Goal: Complete application form

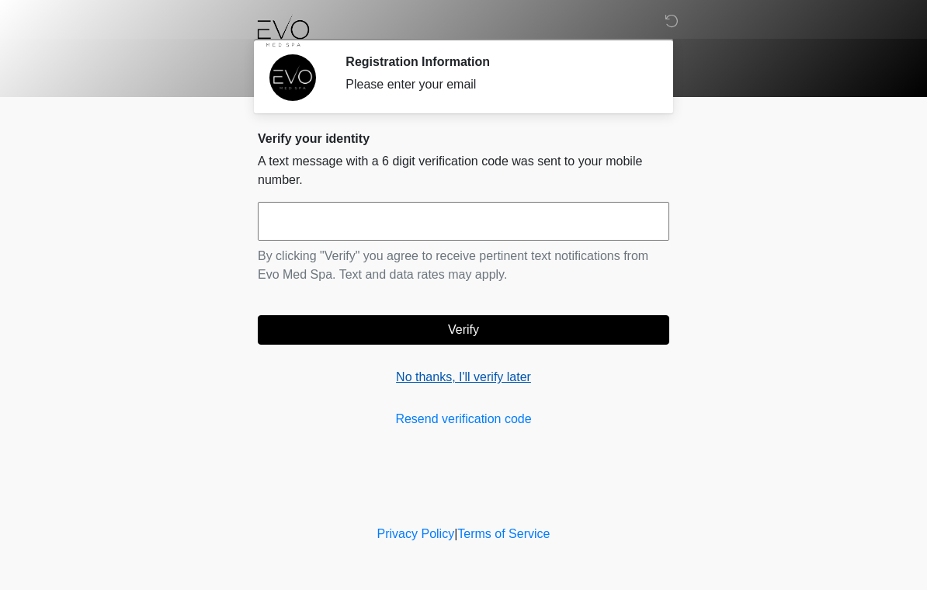
click at [504, 380] on link "No thanks, I'll verify later" at bounding box center [463, 377] width 411 height 19
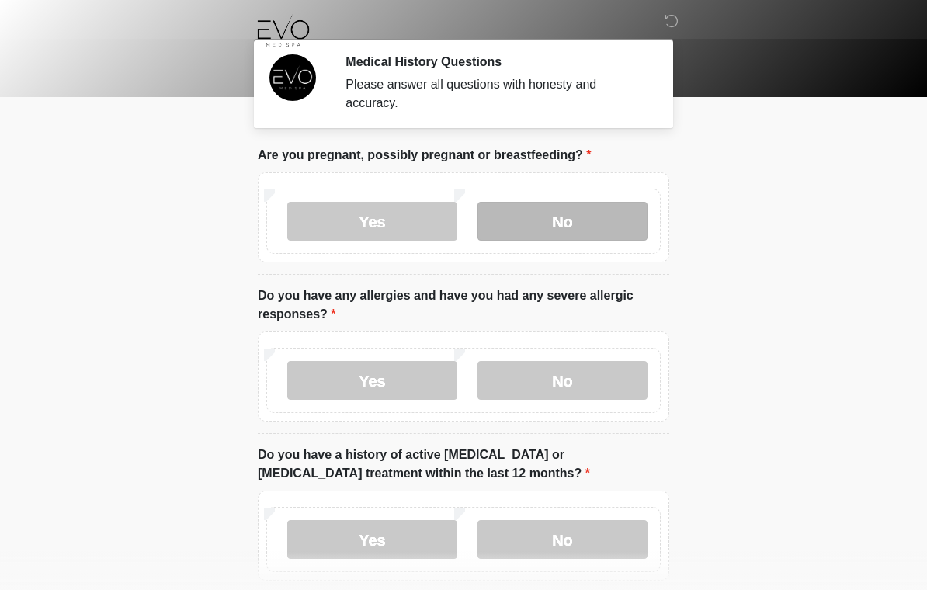
click at [598, 220] on label "No" at bounding box center [562, 221] width 170 height 39
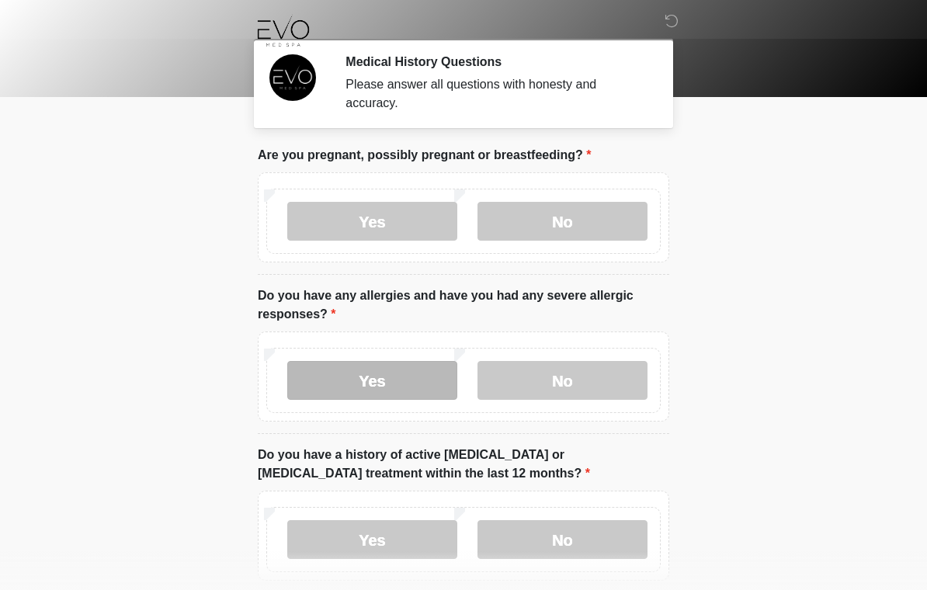
click at [391, 378] on label "Yes" at bounding box center [372, 380] width 170 height 39
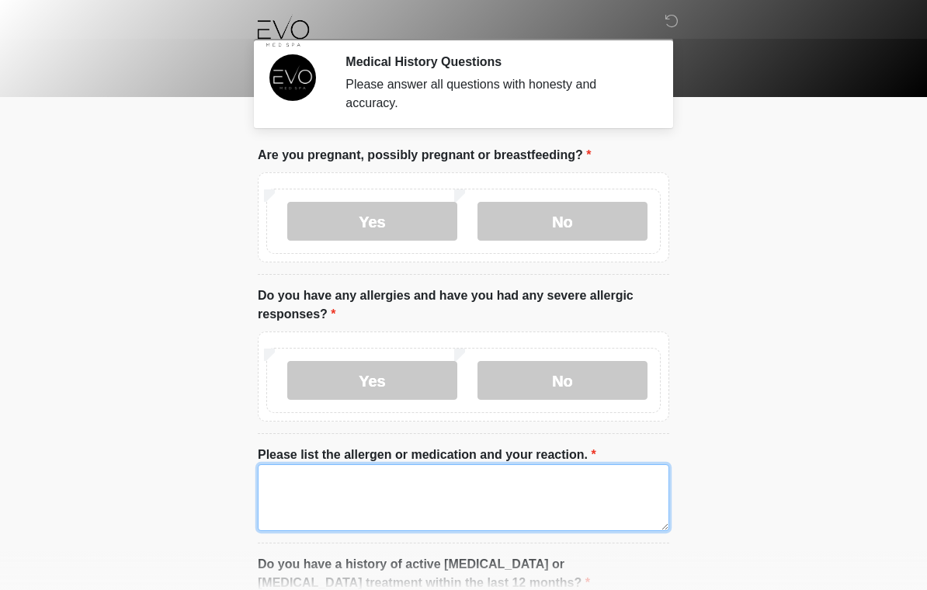
click at [368, 487] on textarea "Please list the allergen or medication and your reaction." at bounding box center [463, 497] width 411 height 67
click at [375, 488] on textarea "Please list the allergen or medication and your reaction." at bounding box center [463, 497] width 411 height 67
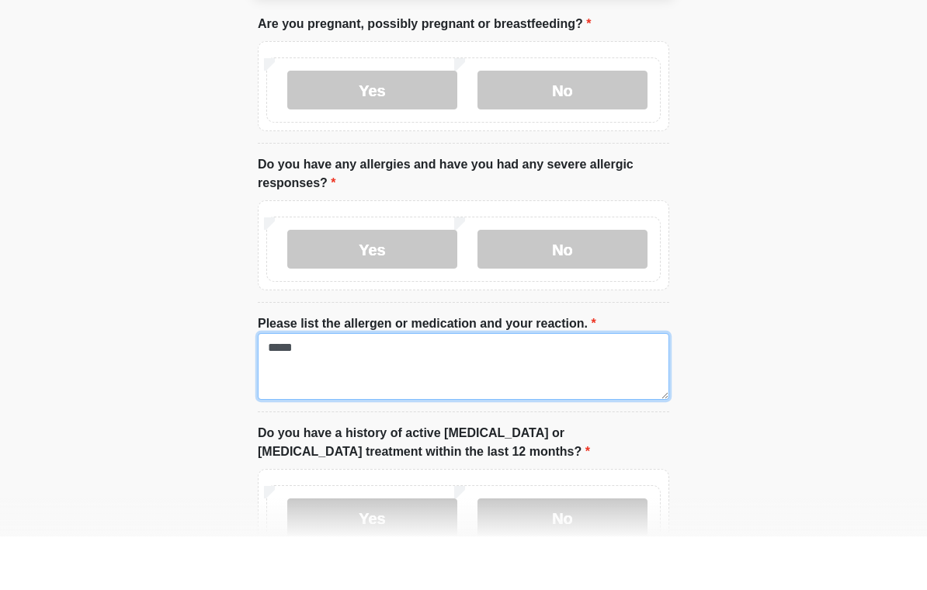
scroll to position [79, 0]
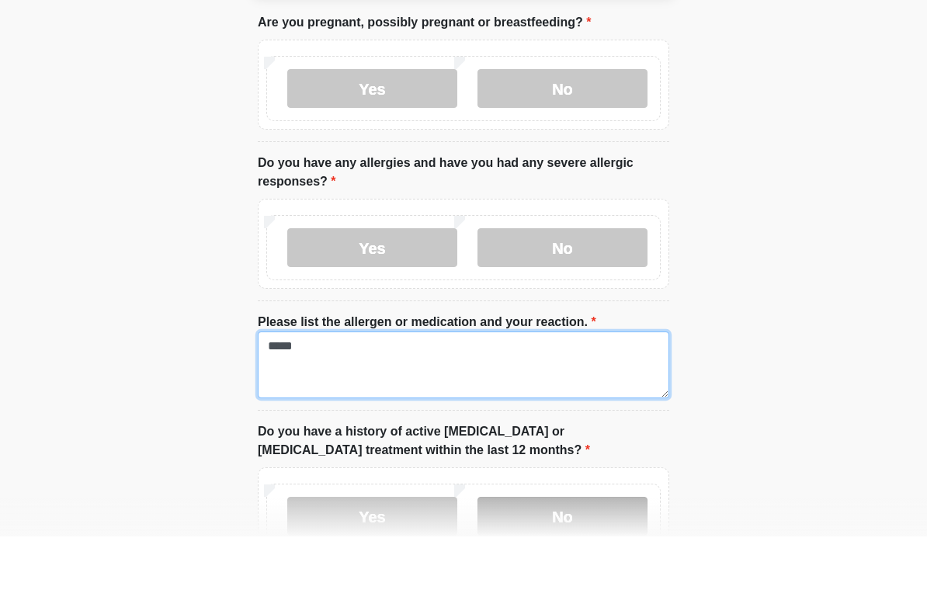
type textarea "*****"
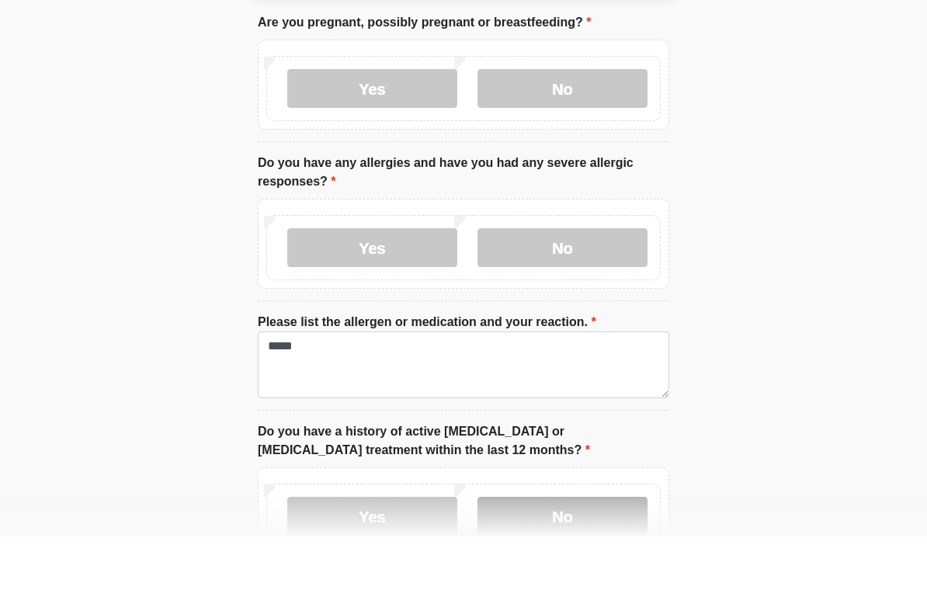
click at [564, 550] on label "No" at bounding box center [562, 569] width 170 height 39
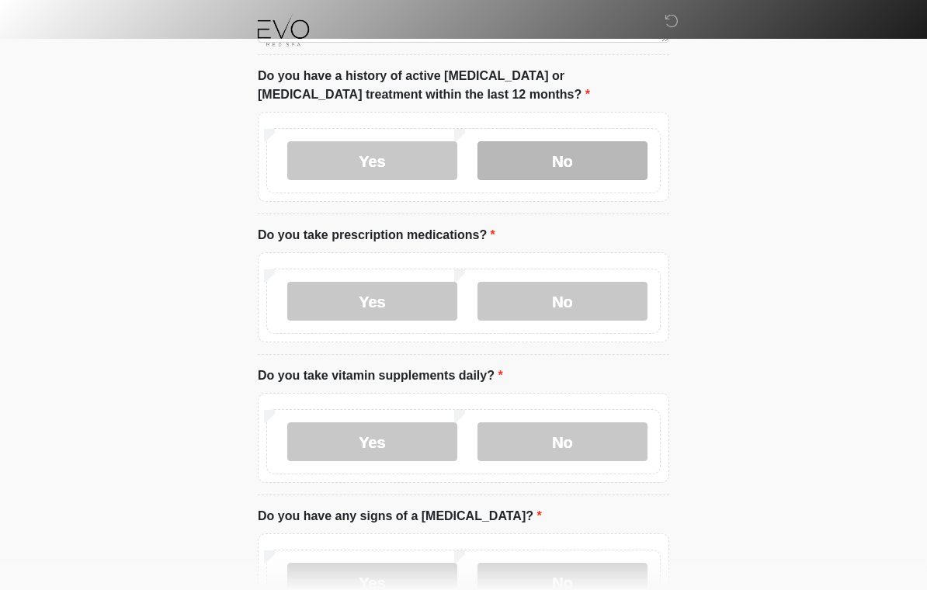
scroll to position [488, 0]
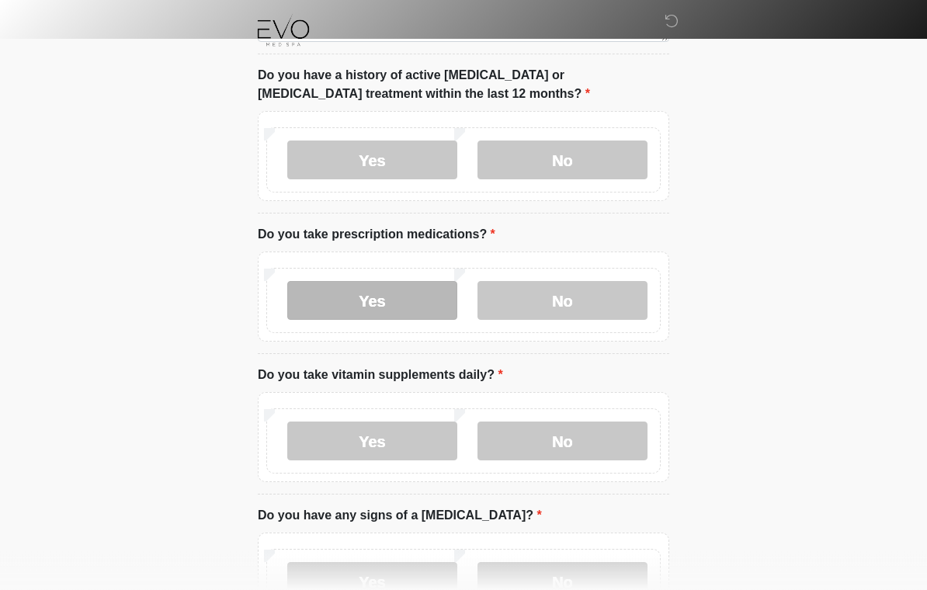
click at [404, 307] on label "Yes" at bounding box center [372, 301] width 170 height 39
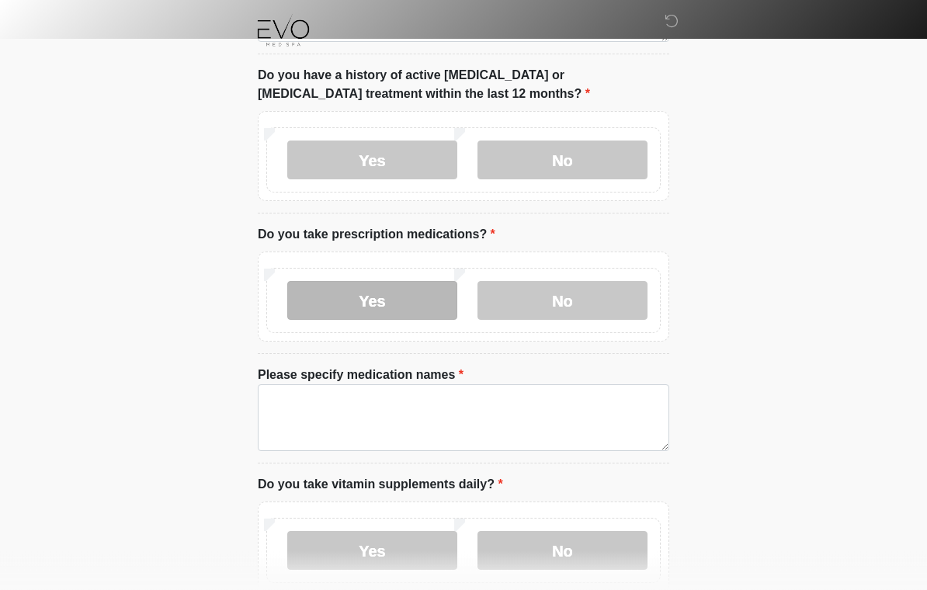
scroll to position [489, 0]
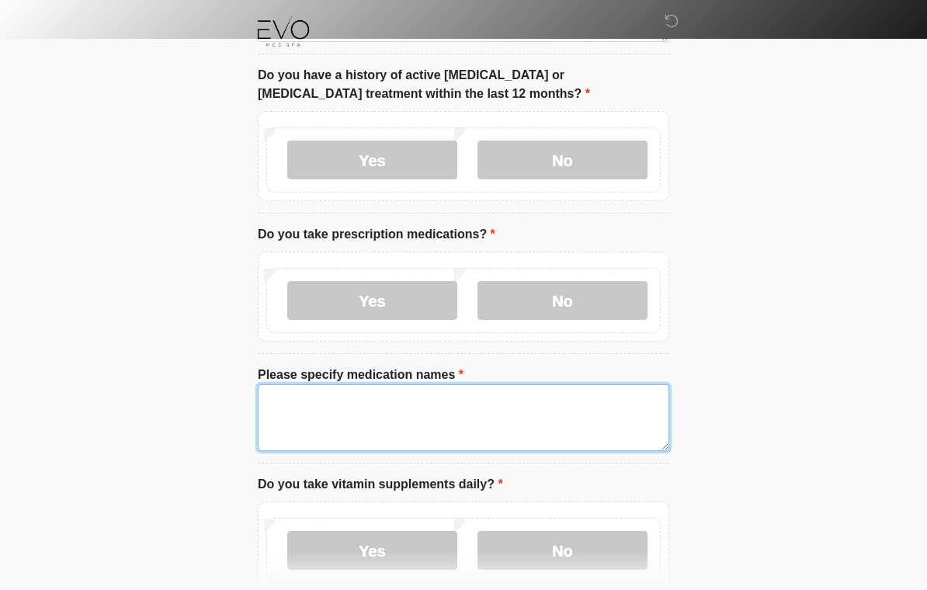
click at [361, 407] on textarea "Please specify medication names" at bounding box center [463, 417] width 411 height 67
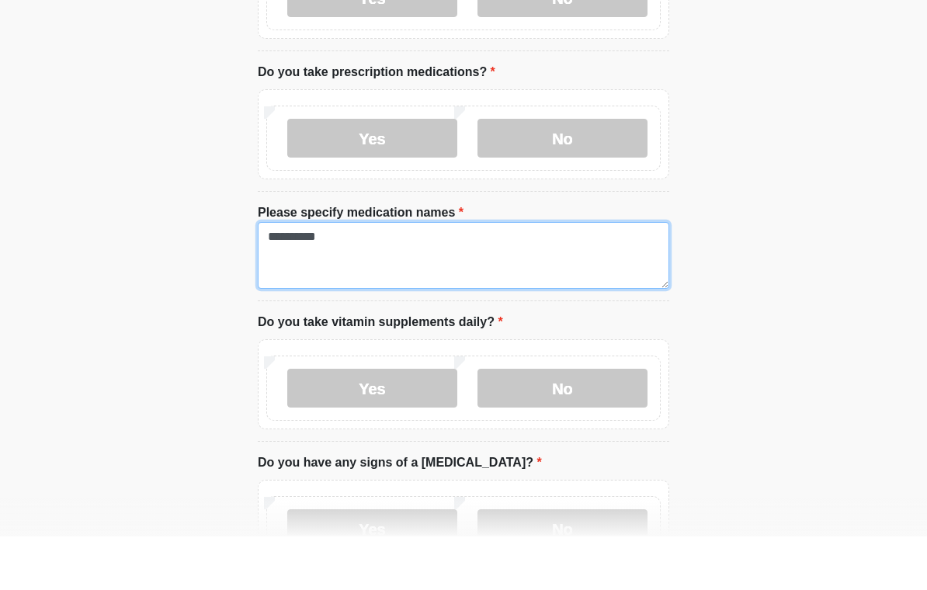
scroll to position [601, 0]
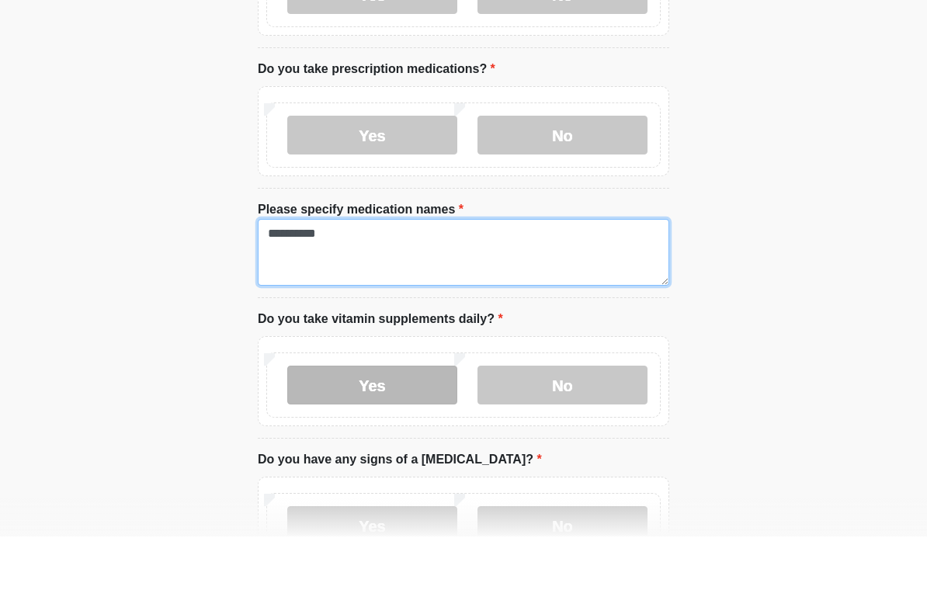
type textarea "**********"
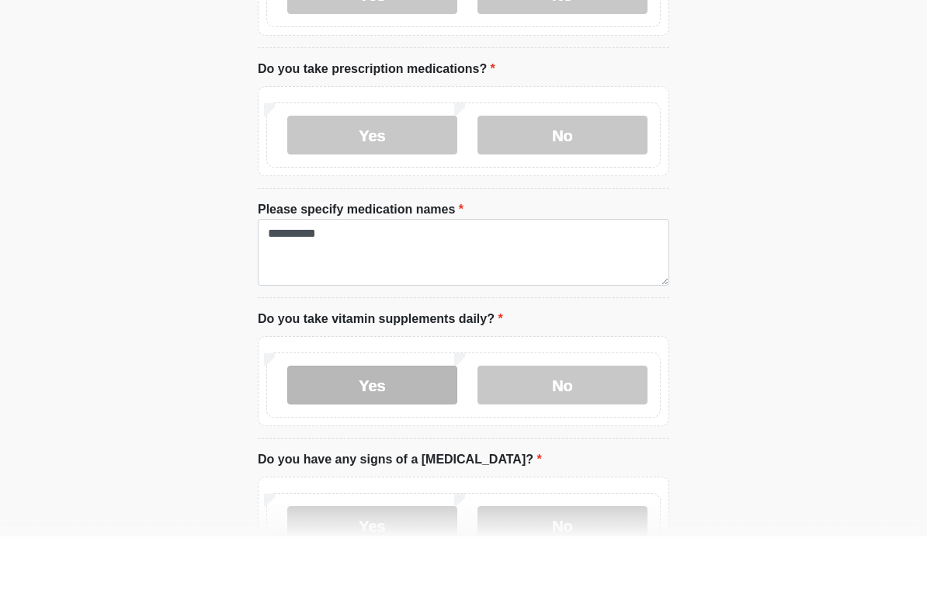
click at [395, 419] on label "Yes" at bounding box center [372, 438] width 170 height 39
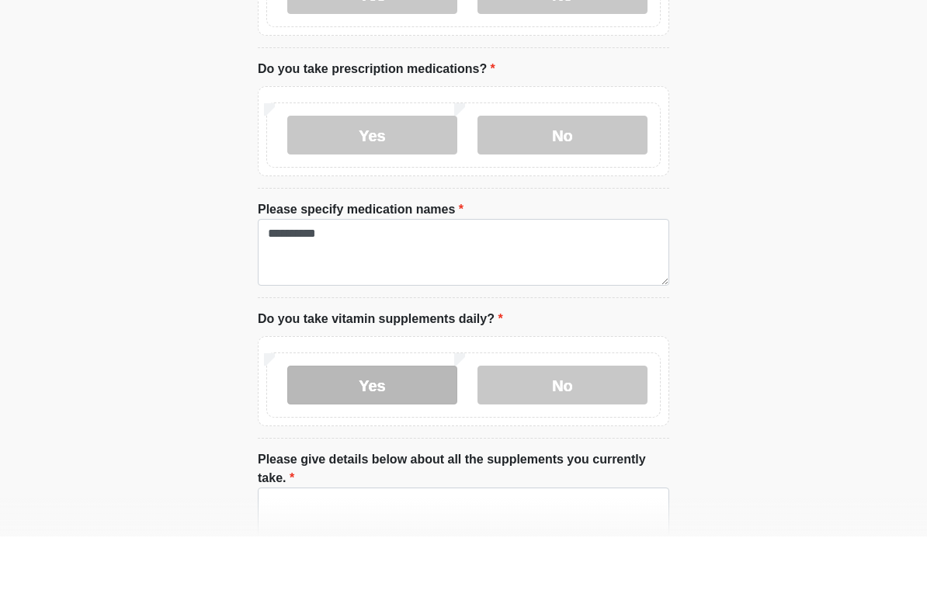
scroll to position [654, 0]
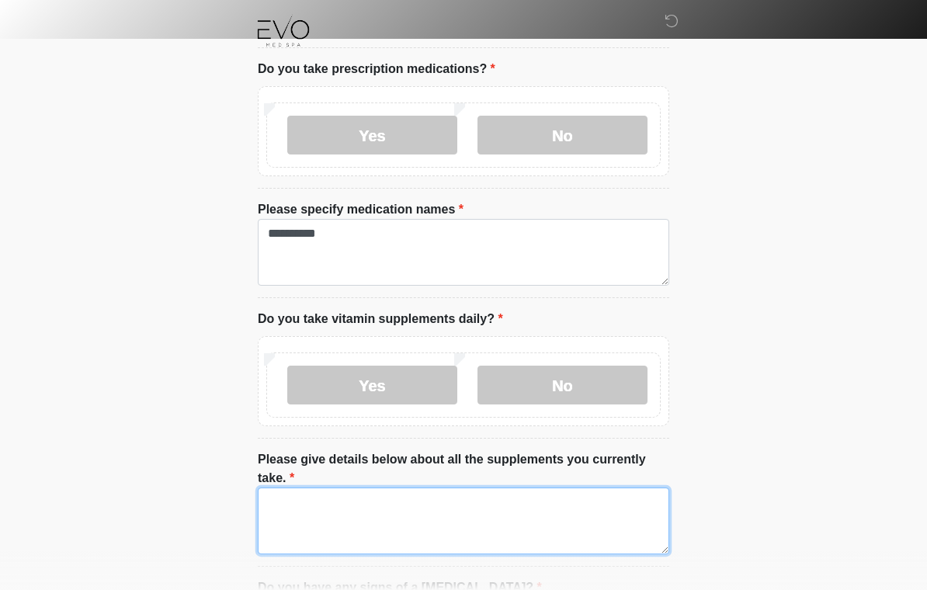
click at [397, 509] on textarea "Please give details below about all the supplements you currently take." at bounding box center [463, 520] width 411 height 67
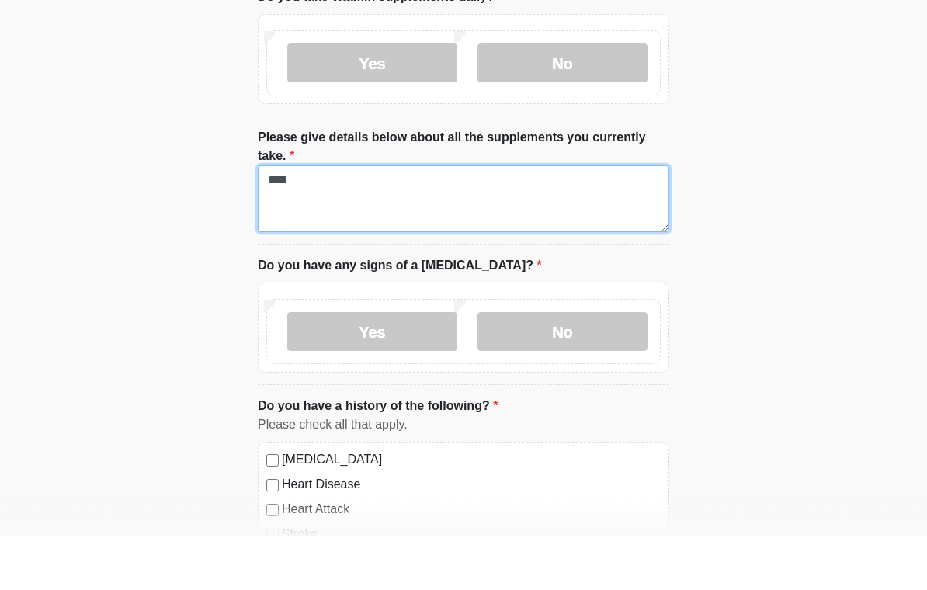
scroll to position [926, 0]
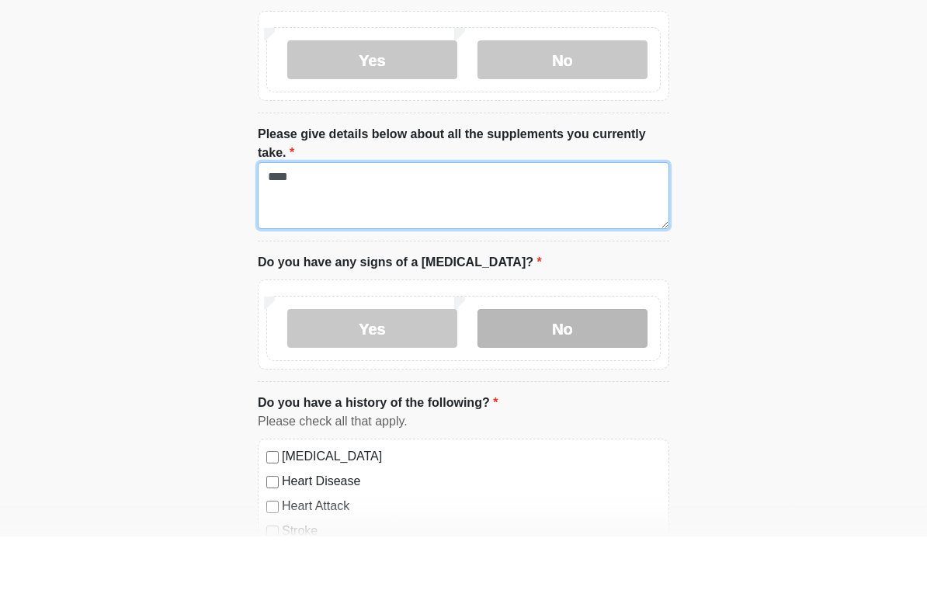
type textarea "****"
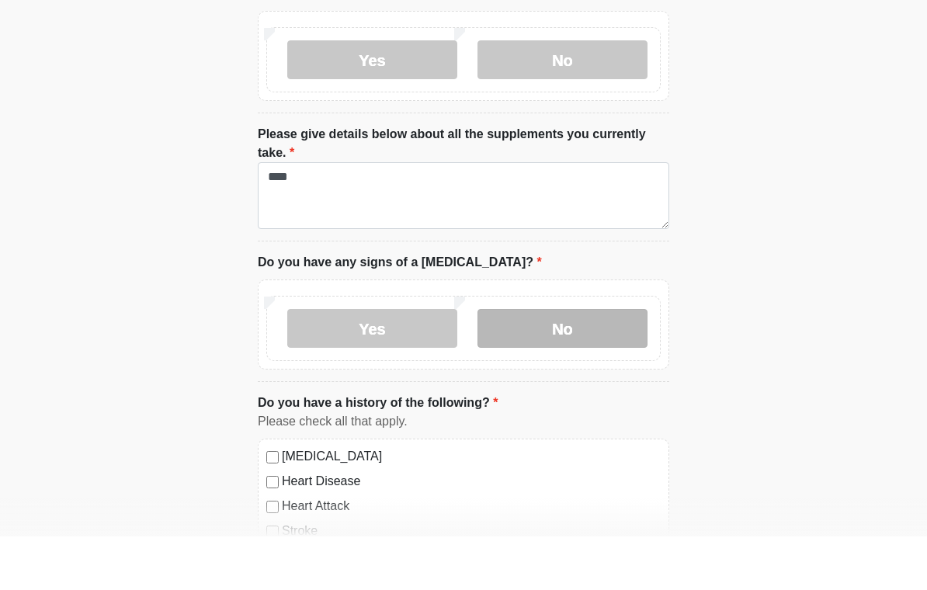
click at [575, 362] on label "No" at bounding box center [562, 381] width 170 height 39
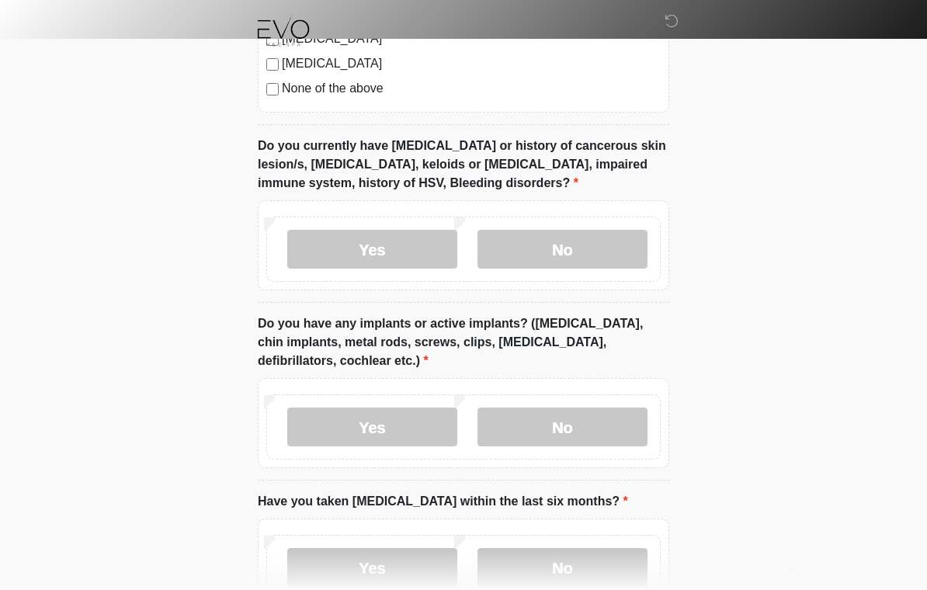
scroll to position [1610, 0]
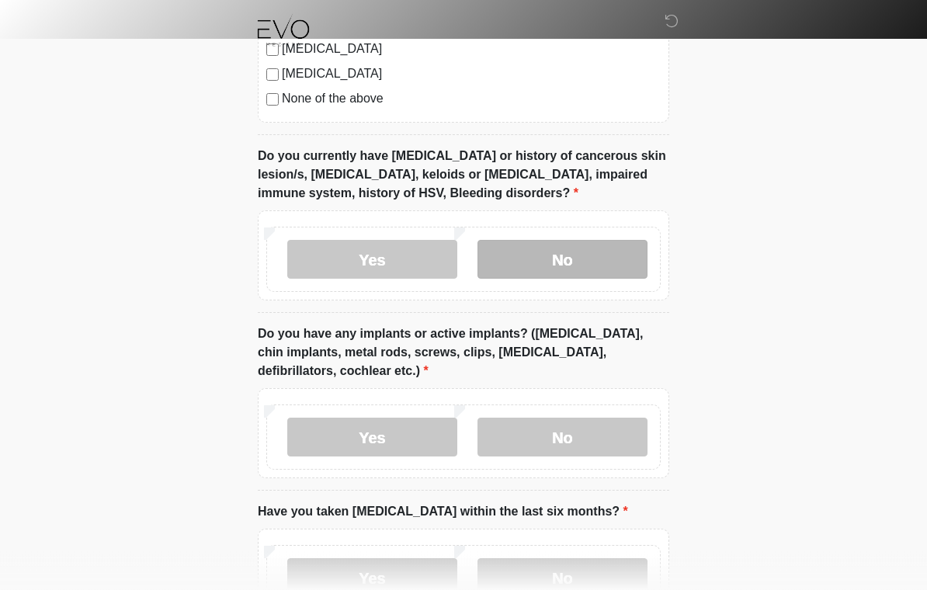
click at [573, 255] on label "No" at bounding box center [562, 260] width 170 height 39
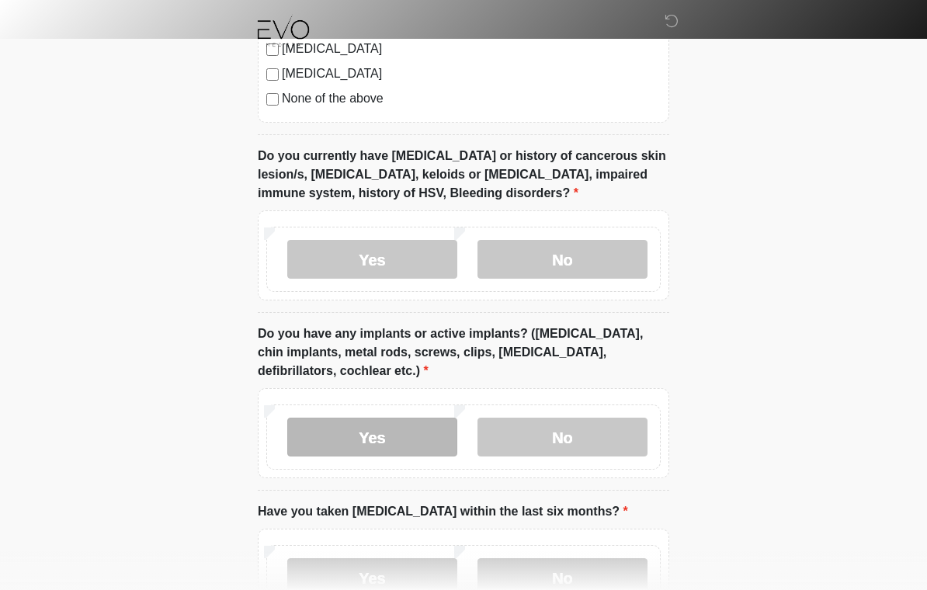
click at [390, 423] on label "Yes" at bounding box center [372, 437] width 170 height 39
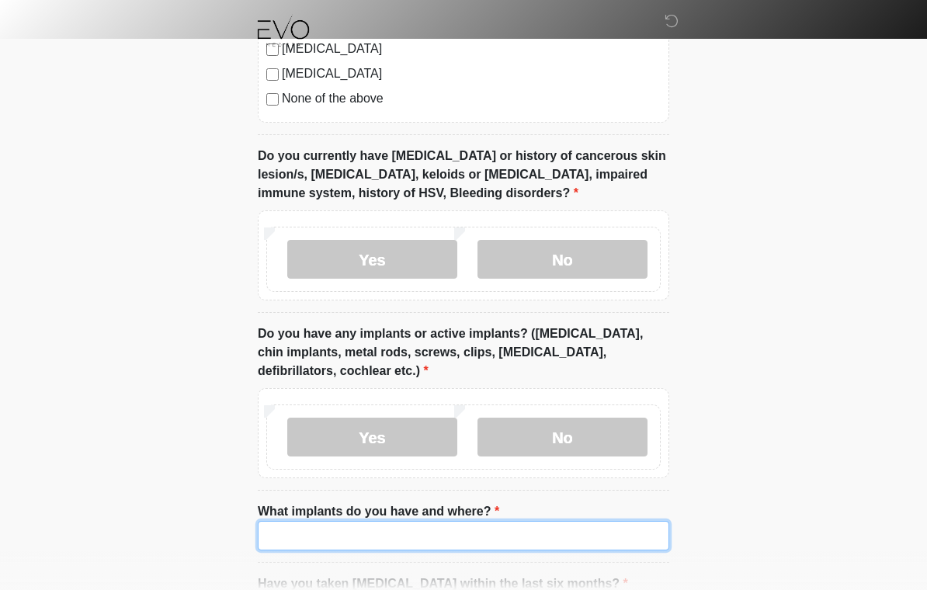
click at [387, 521] on input "What implants do you have and where?" at bounding box center [463, 535] width 411 height 29
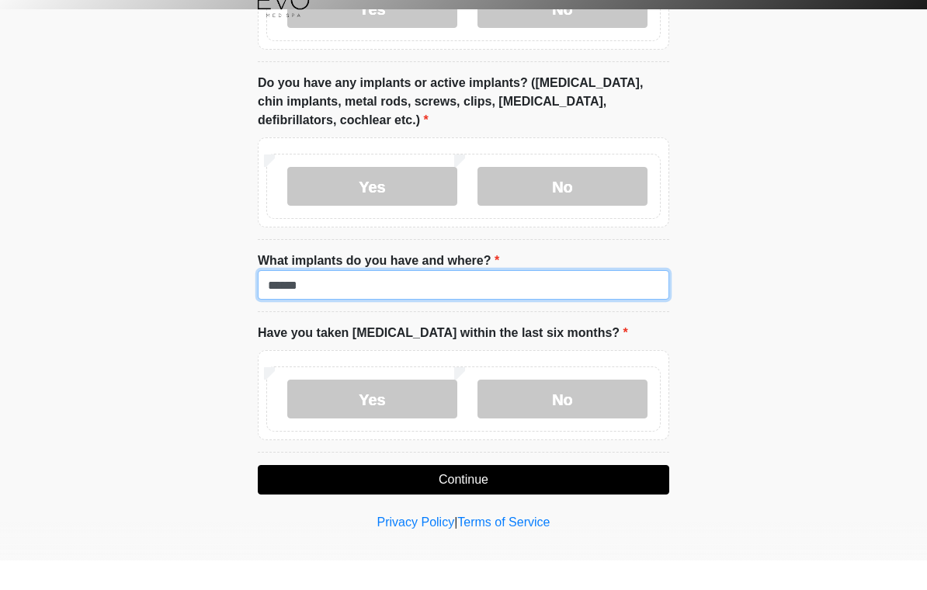
scroll to position [1844, 0]
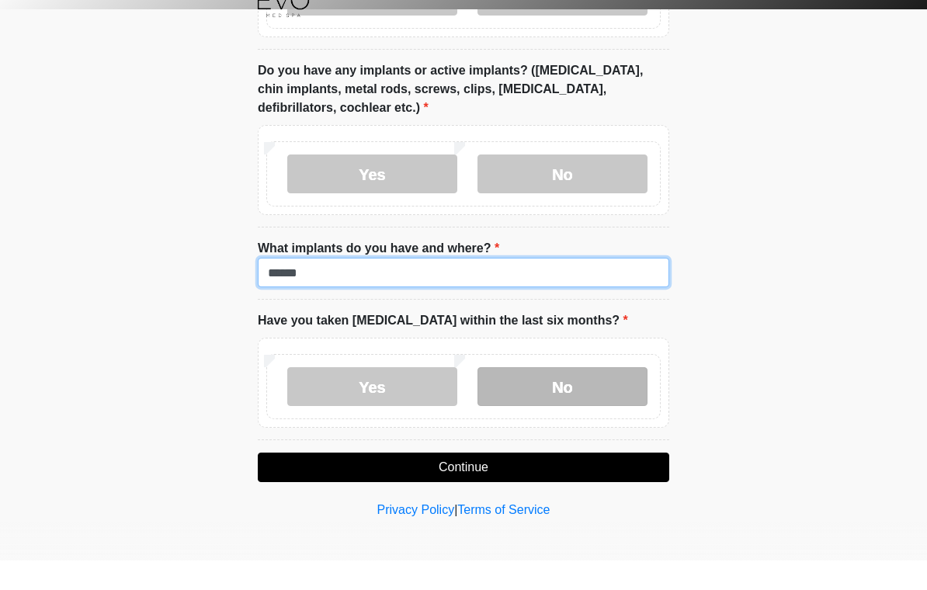
type input "******"
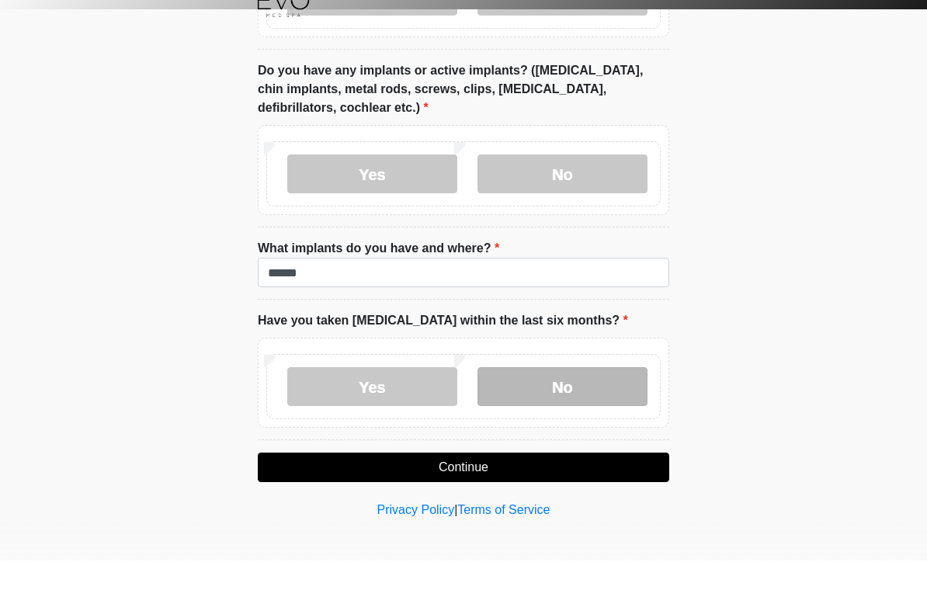
click at [583, 397] on label "No" at bounding box center [562, 416] width 170 height 39
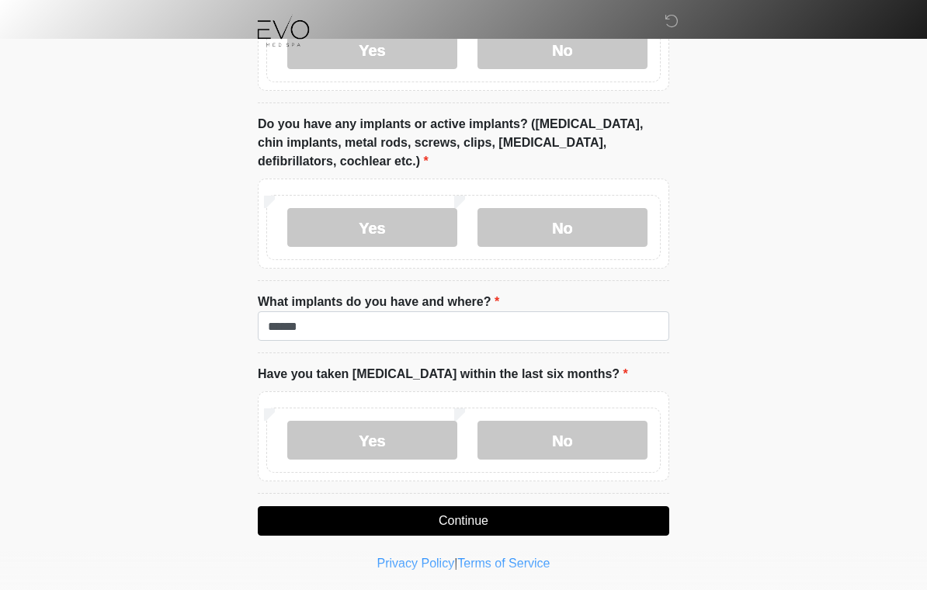
click at [470, 516] on button "Continue" at bounding box center [463, 520] width 411 height 29
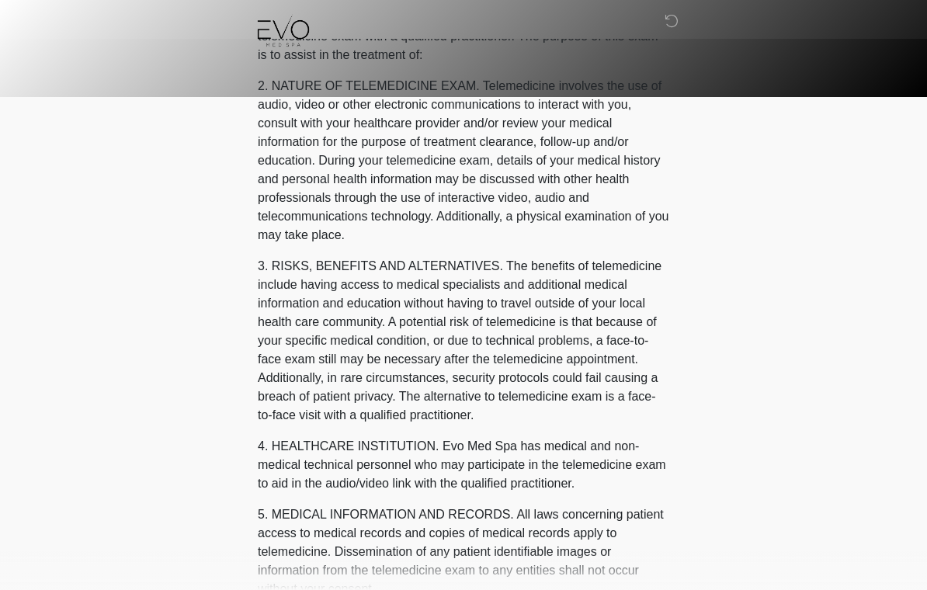
scroll to position [0, 0]
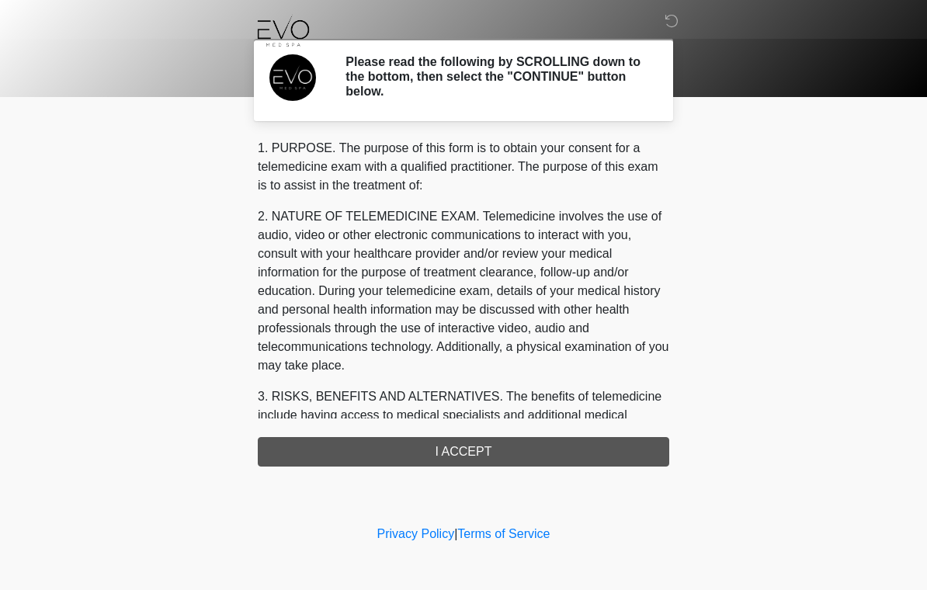
click at [492, 454] on div "1. PURPOSE. The purpose of this form is to obtain your consent for a telemedici…" at bounding box center [463, 303] width 411 height 328
click at [487, 445] on div "1. PURPOSE. The purpose of this form is to obtain your consent for a telemedici…" at bounding box center [463, 303] width 411 height 328
click at [468, 445] on div "1. PURPOSE. The purpose of this form is to obtain your consent for a telemedici…" at bounding box center [463, 303] width 411 height 328
click at [476, 446] on div "1. PURPOSE. The purpose of this form is to obtain your consent for a telemedici…" at bounding box center [463, 303] width 411 height 328
click at [523, 451] on div "1. PURPOSE. The purpose of this form is to obtain your consent for a telemedici…" at bounding box center [463, 303] width 411 height 328
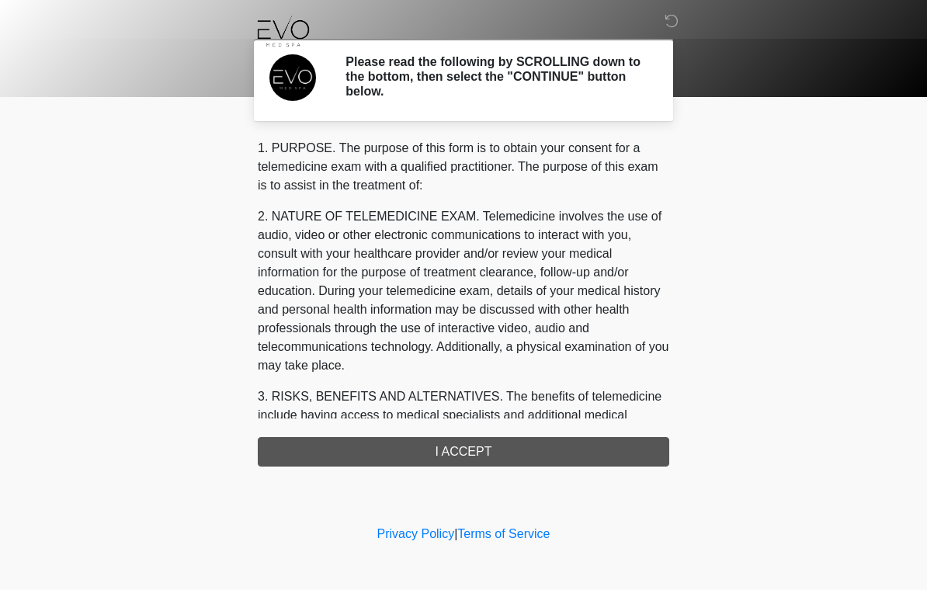
click at [510, 447] on div "1. PURPOSE. The purpose of this form is to obtain your consent for a telemedici…" at bounding box center [463, 303] width 411 height 328
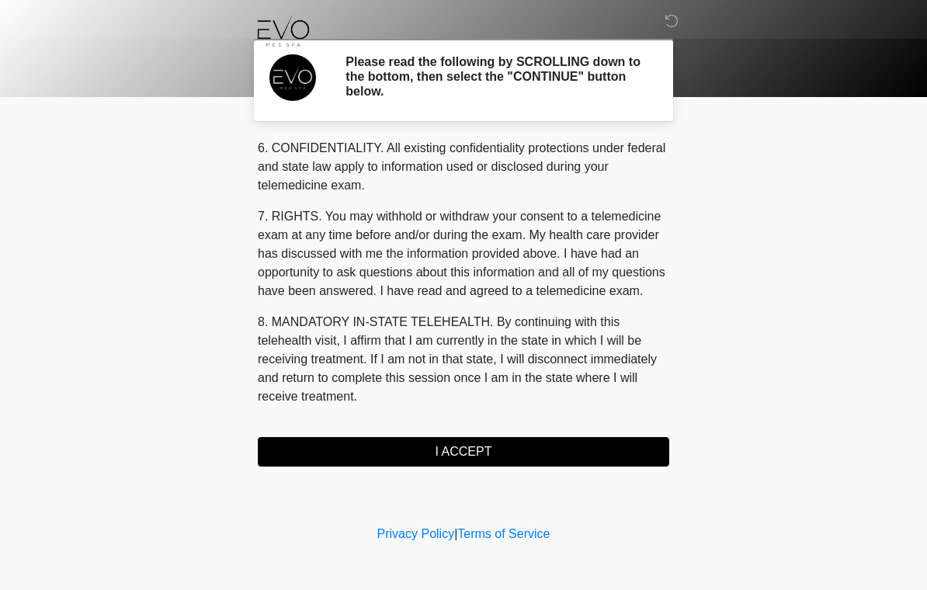
scroll to position [621, 0]
click at [466, 454] on button "I ACCEPT" at bounding box center [463, 451] width 411 height 29
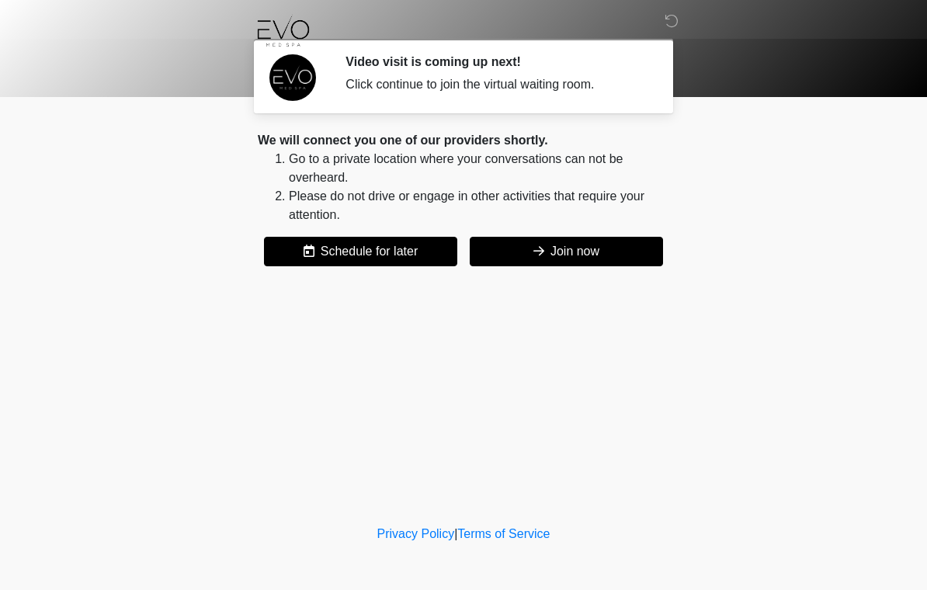
click at [571, 249] on button "Join now" at bounding box center [566, 251] width 193 height 29
